Goal: Find specific page/section: Find specific page/section

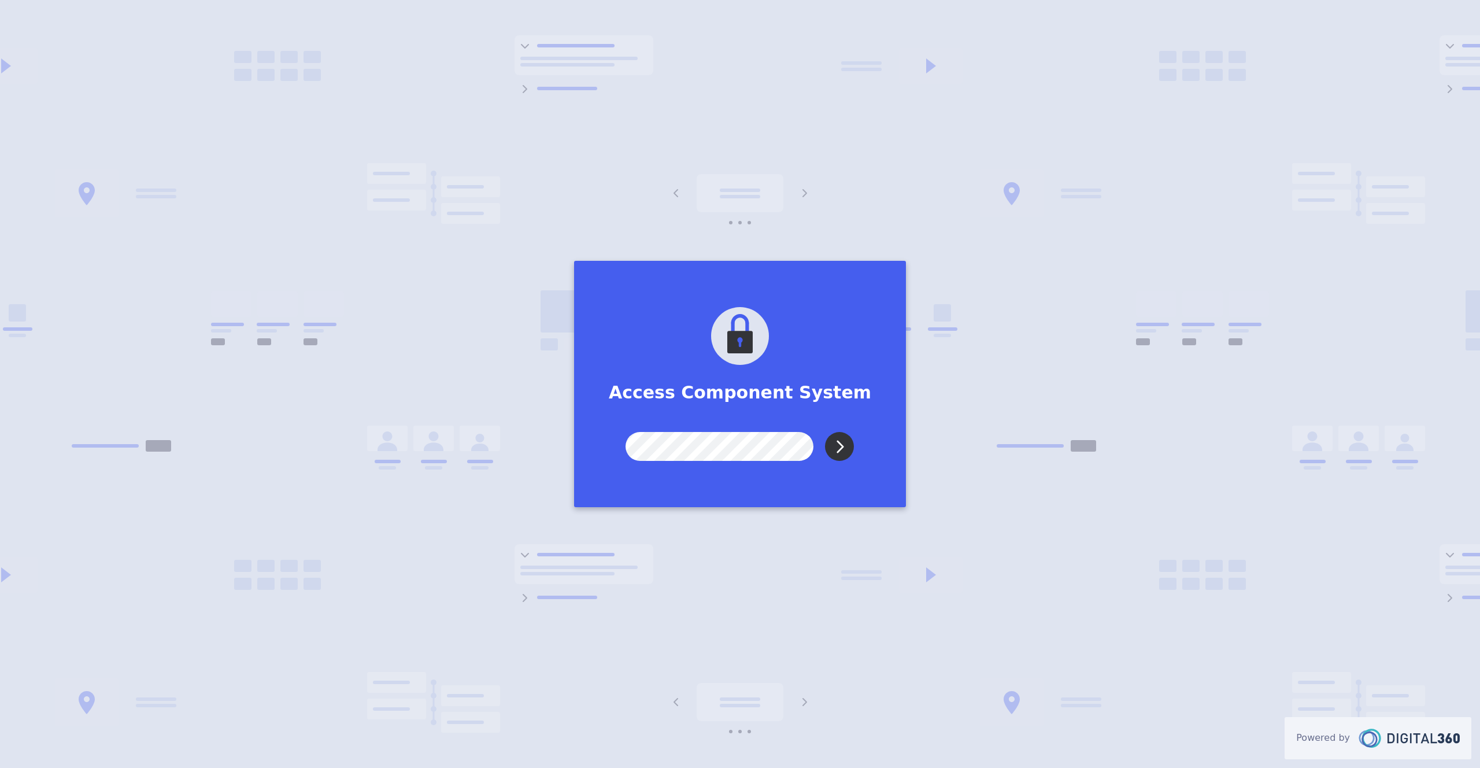
click at [843, 445] on input "Submit" at bounding box center [839, 446] width 29 height 29
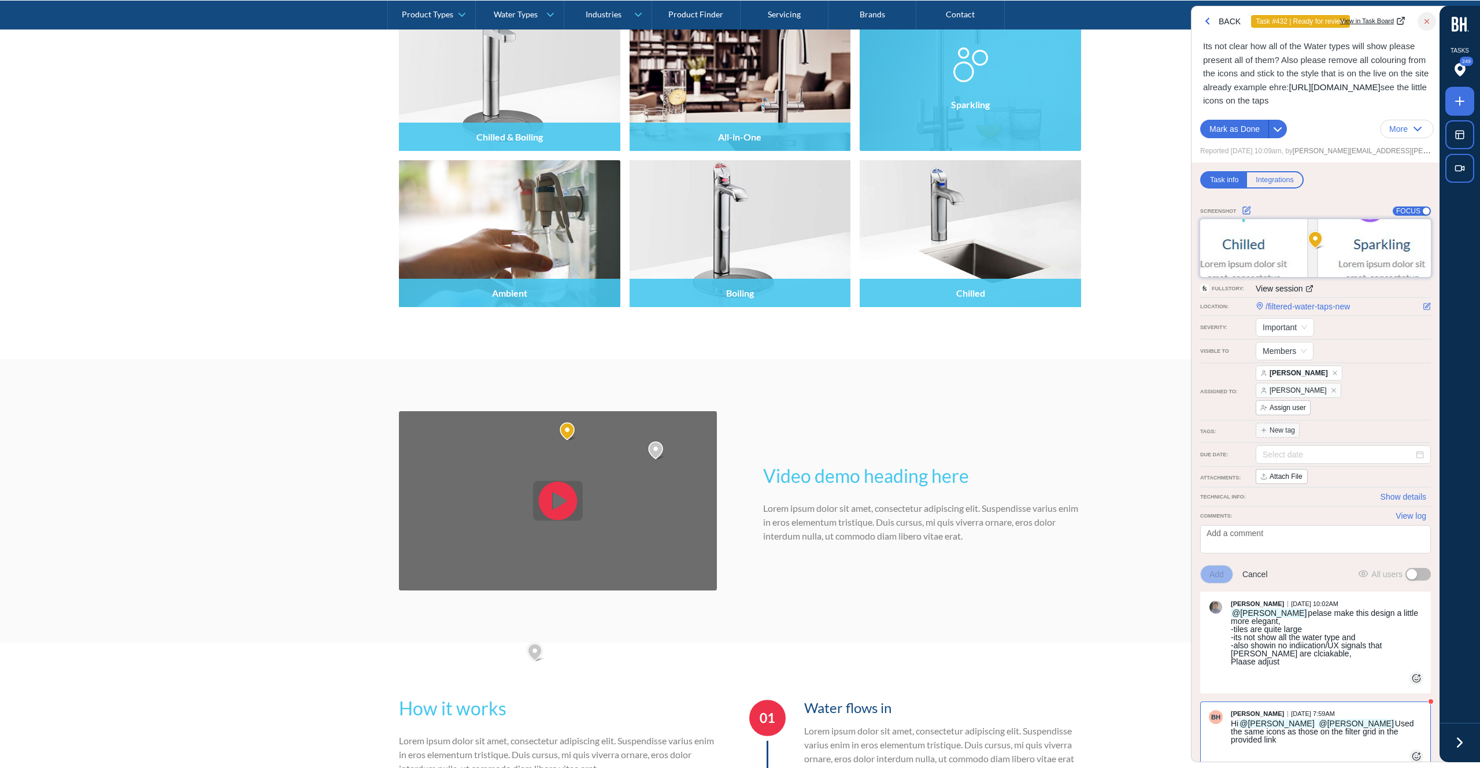
scroll to position [1784, 0]
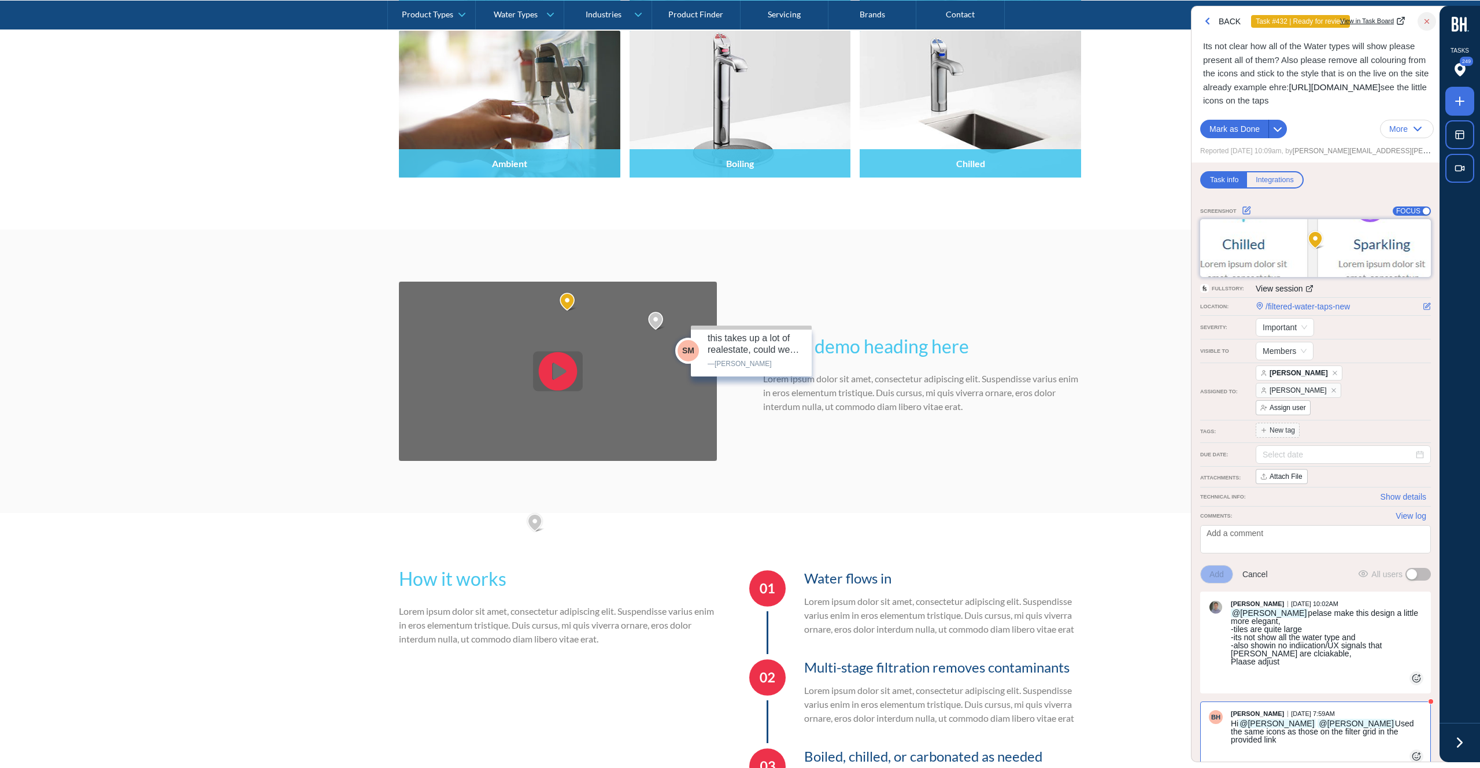
click at [656, 319] on img at bounding box center [657, 321] width 20 height 21
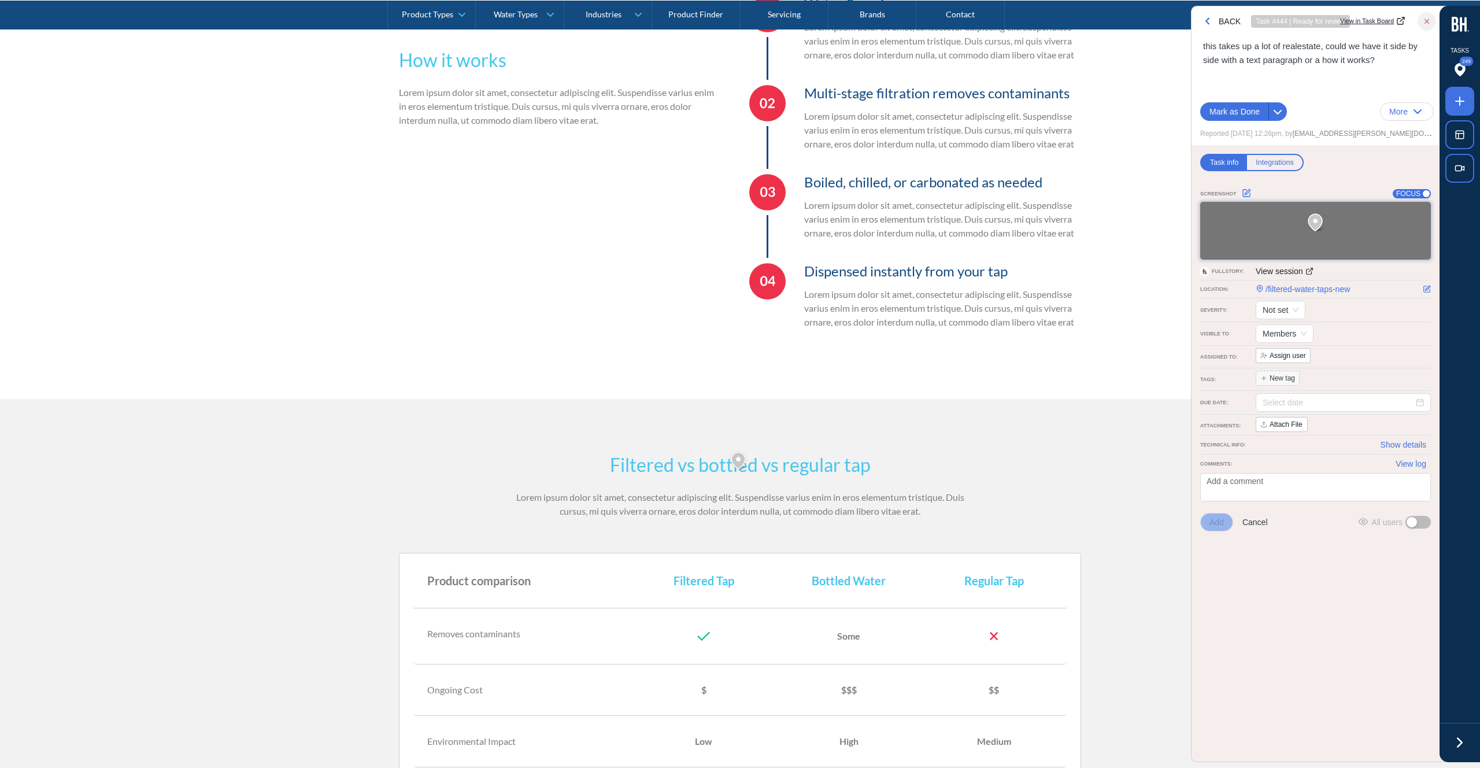
scroll to position [2359, 0]
click at [742, 458] on img at bounding box center [740, 460] width 20 height 21
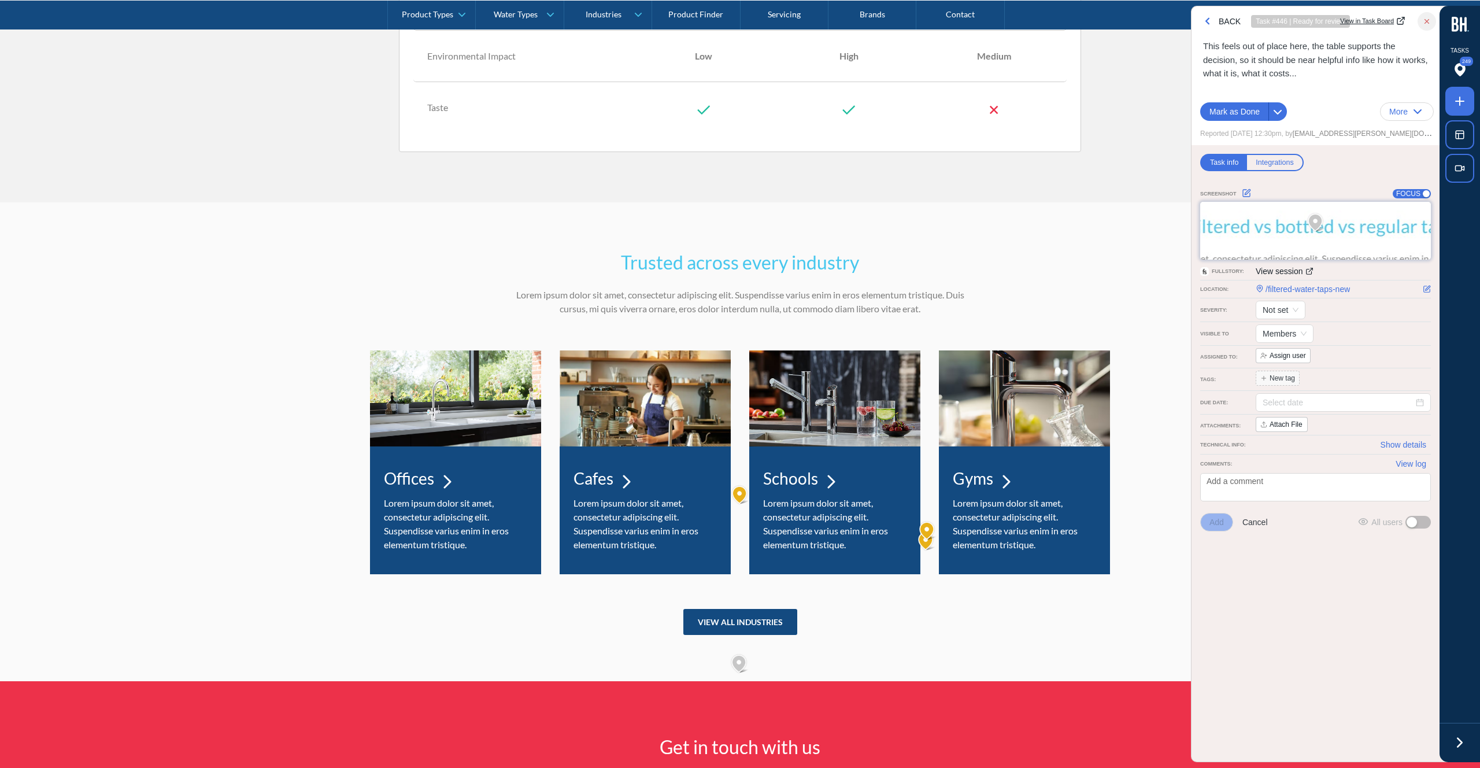
scroll to position [3052, 0]
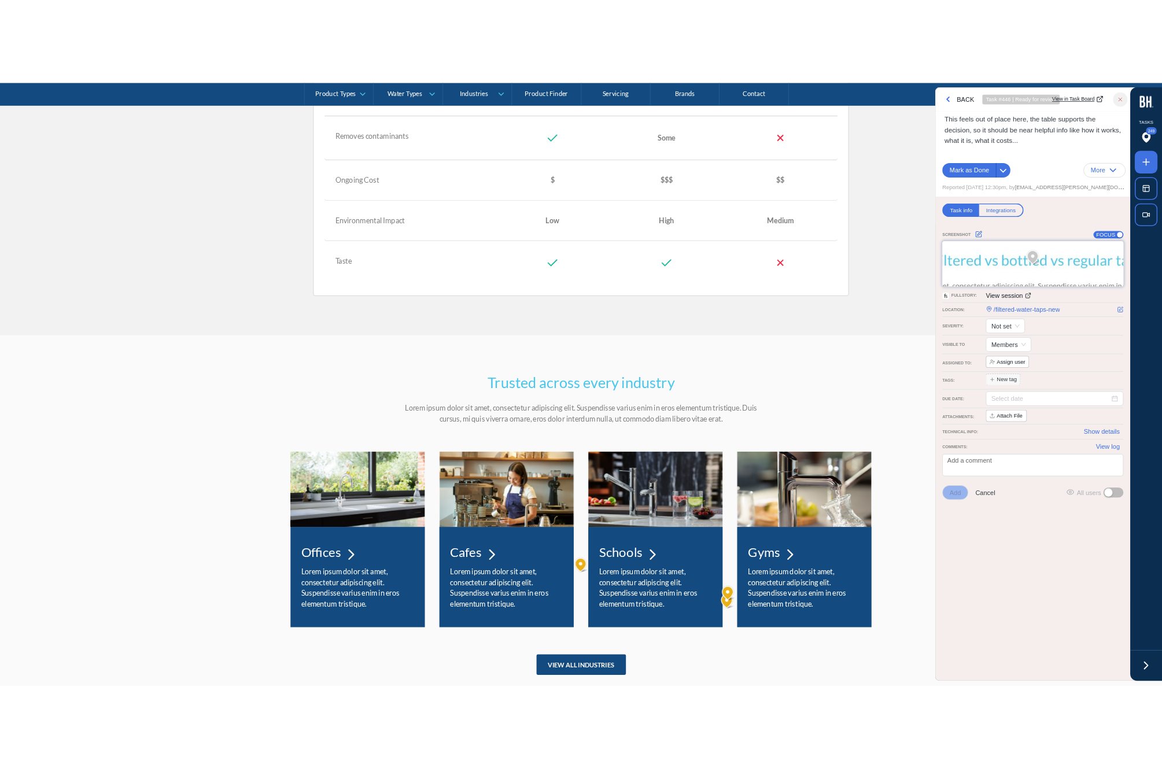
scroll to position [2963, 0]
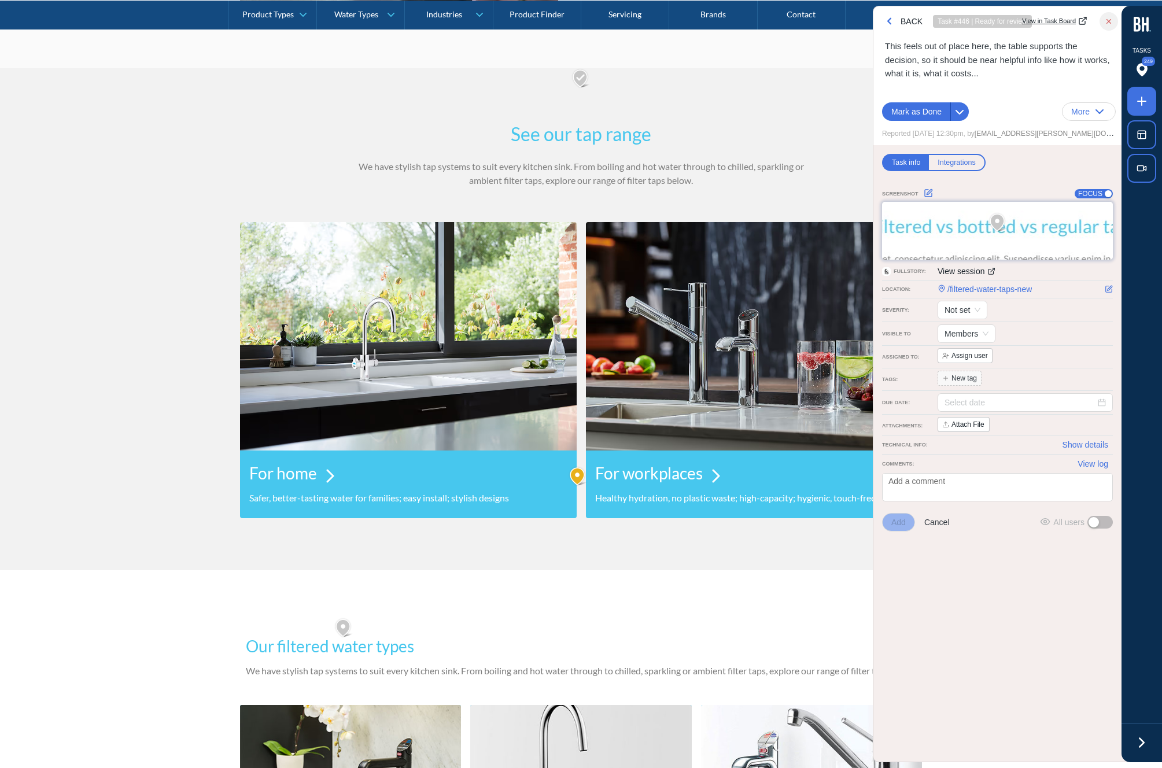
scroll to position [800, 0]
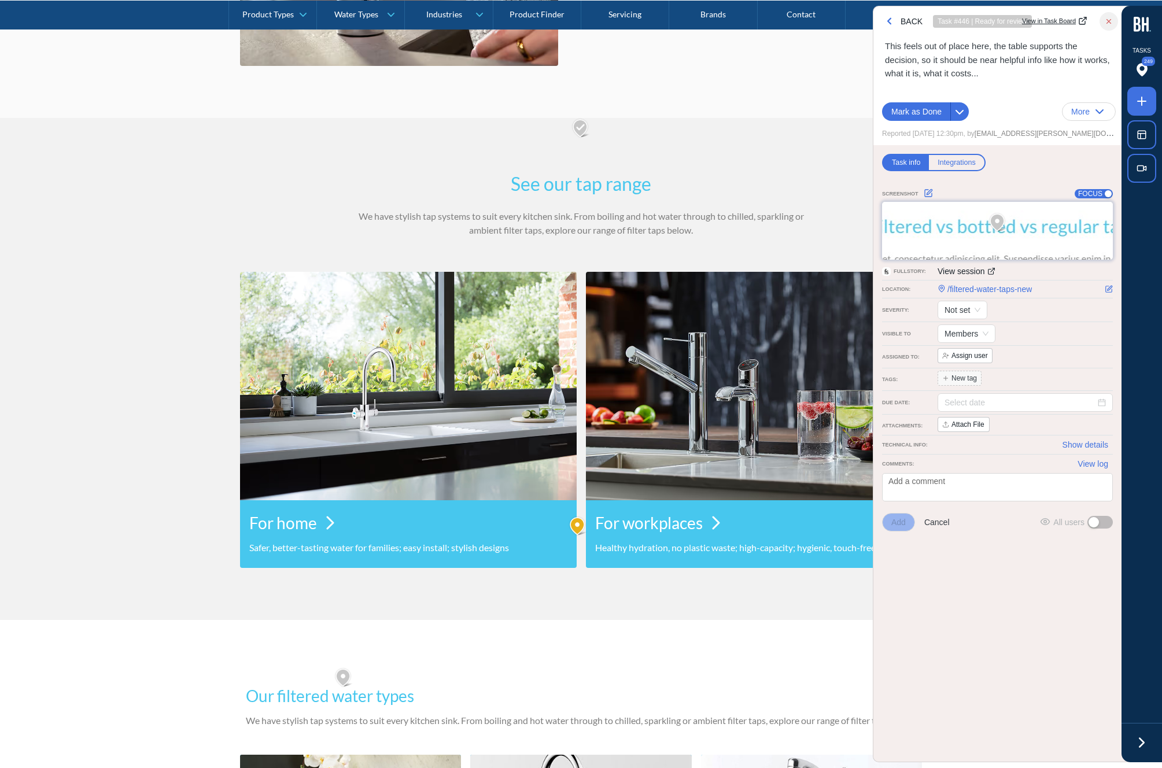
scroll to position [792, 0]
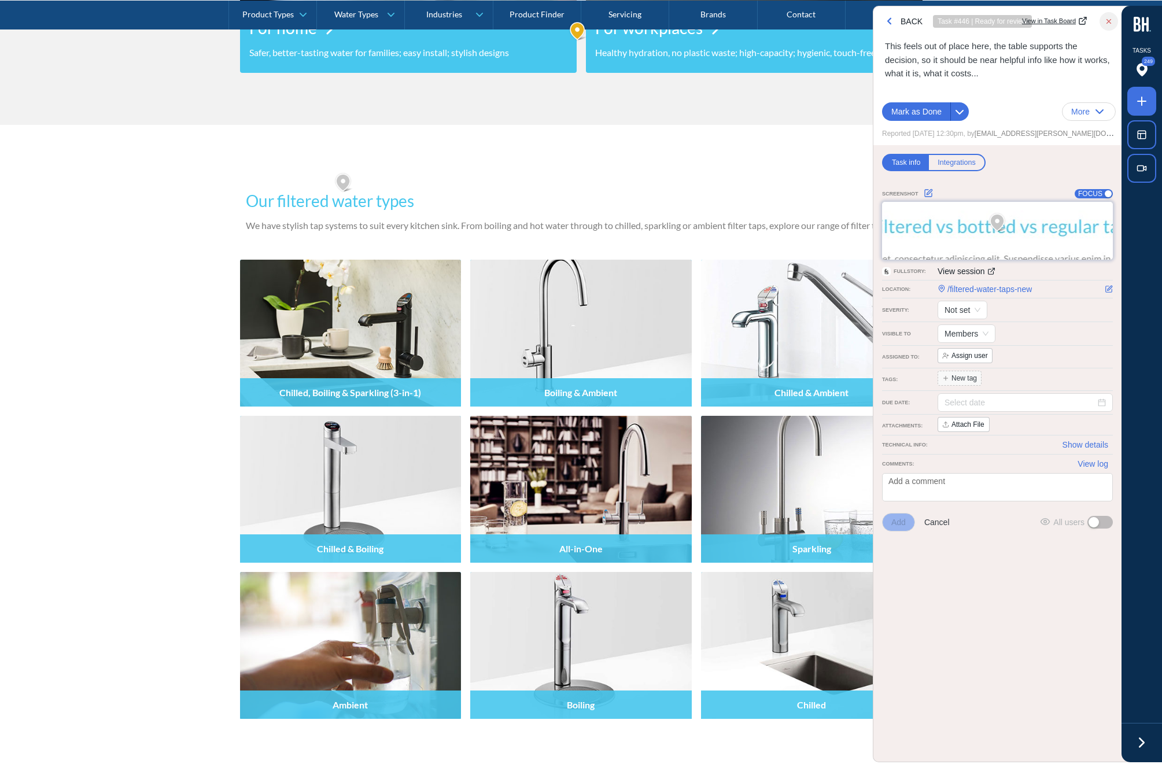
scroll to position [1200, 0]
